Goal: Consume media (video, audio)

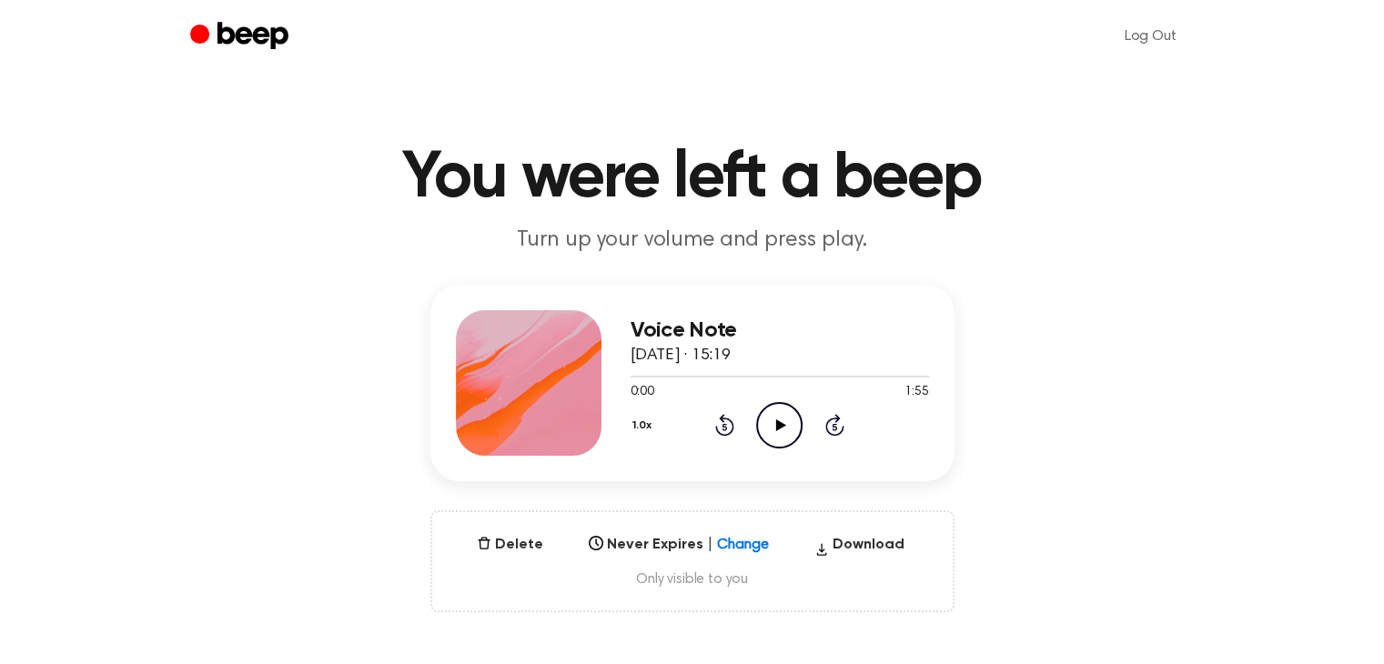
click at [775, 430] on icon "Play Audio" at bounding box center [779, 425] width 46 height 46
click at [779, 443] on icon "Pause Audio" at bounding box center [779, 425] width 46 height 46
click at [779, 423] on icon at bounding box center [781, 425] width 10 height 12
click at [779, 423] on icon "Pause Audio" at bounding box center [779, 425] width 46 height 46
click at [763, 445] on icon "Play Audio" at bounding box center [779, 425] width 46 height 46
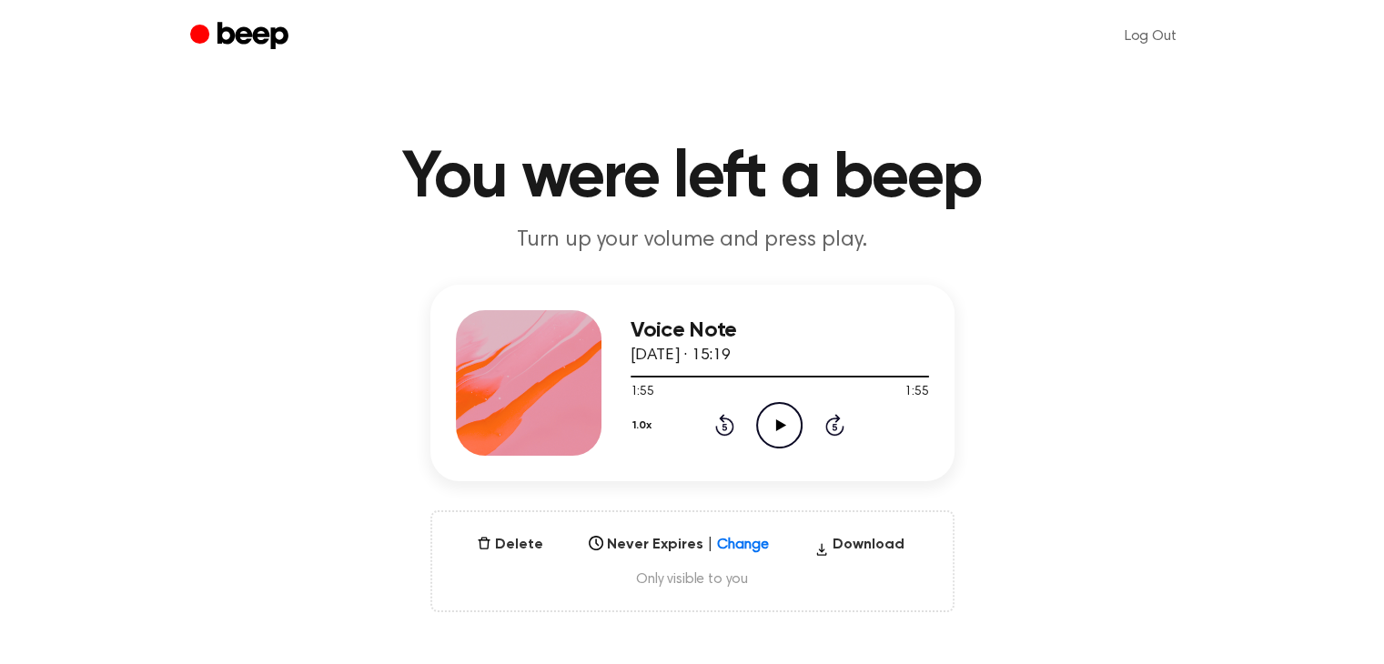
click at [778, 434] on icon "Play Audio" at bounding box center [779, 425] width 46 height 46
click at [841, 542] on button "Download" at bounding box center [859, 548] width 105 height 29
click at [645, 423] on button "1.0x" at bounding box center [644, 425] width 28 height 31
click at [774, 429] on icon "Pause Audio" at bounding box center [779, 425] width 46 height 46
click at [771, 426] on icon "Play Audio" at bounding box center [779, 425] width 46 height 46
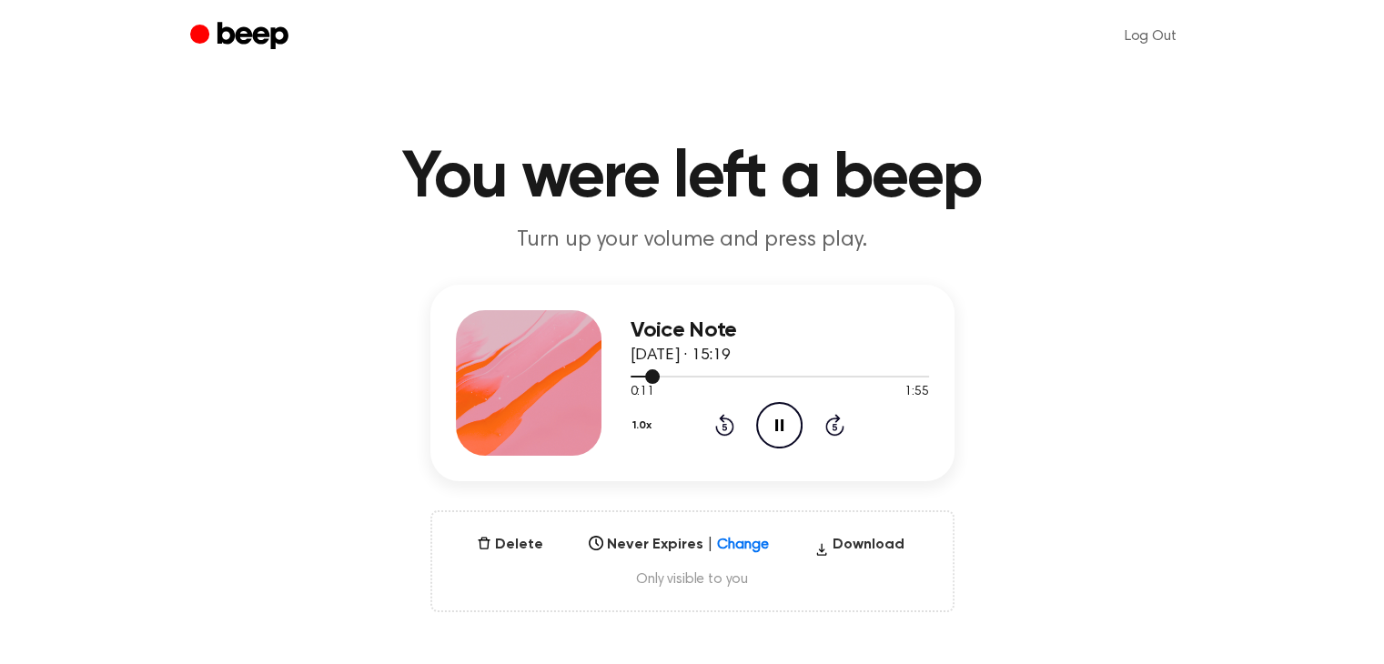
click at [782, 372] on div at bounding box center [779, 375] width 298 height 15
click at [804, 376] on div at bounding box center [779, 377] width 298 height 2
